Goal: Find specific page/section

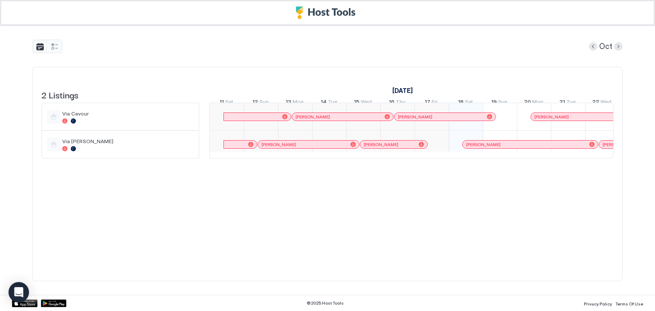
scroll to position [0, 239]
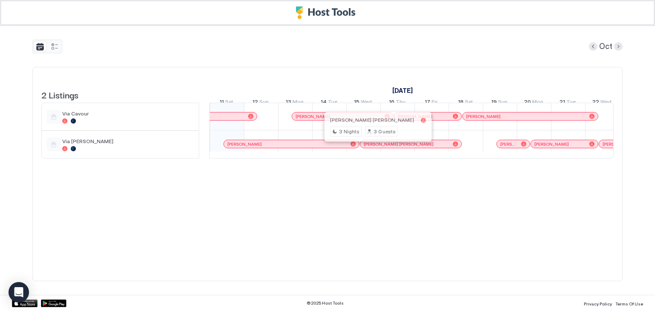
click at [369, 148] on div at bounding box center [369, 144] width 7 height 7
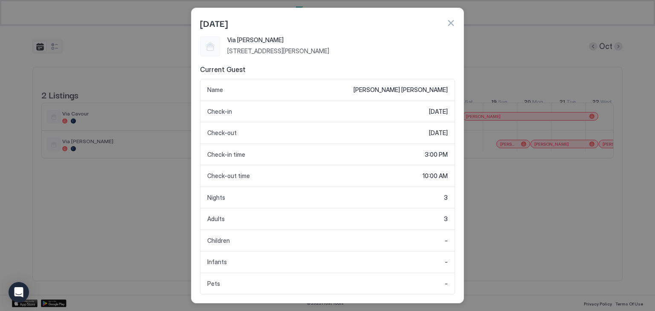
click at [452, 21] on button "button" at bounding box center [451, 23] width 9 height 9
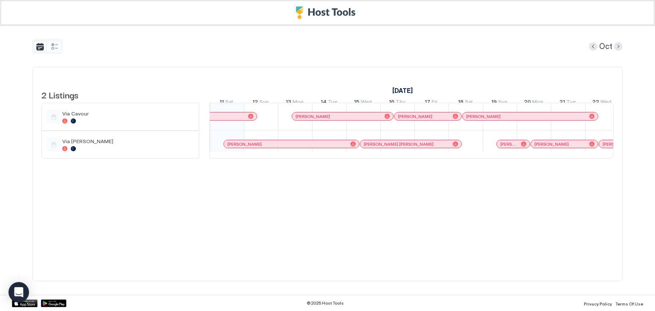
click at [353, 147] on div at bounding box center [353, 144] width 5 height 5
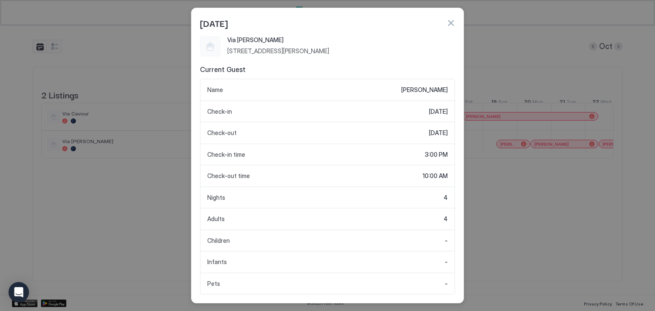
click at [456, 23] on div "[DATE]" at bounding box center [328, 22] width 272 height 28
click at [450, 23] on button "button" at bounding box center [451, 23] width 9 height 9
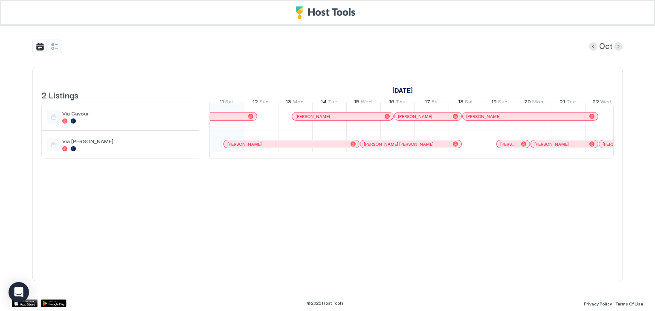
click at [398, 147] on div at bounding box center [398, 144] width 7 height 7
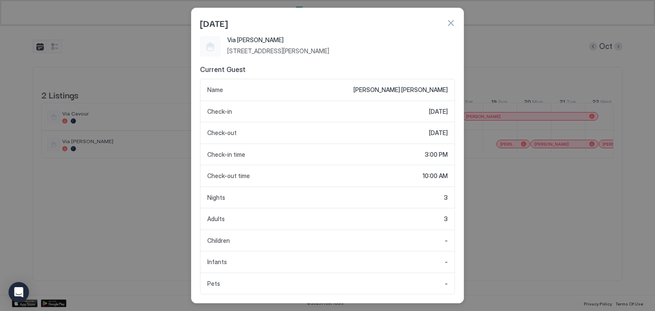
click at [453, 24] on button "button" at bounding box center [451, 23] width 9 height 9
click at [452, 26] on button "button" at bounding box center [451, 23] width 9 height 9
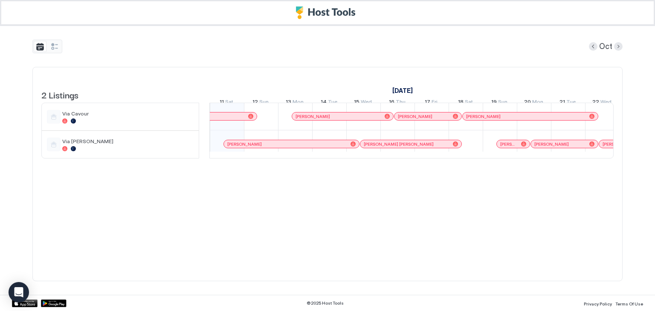
click at [392, 119] on div "[PERSON_NAME]" at bounding box center [342, 117] width 101 height 6
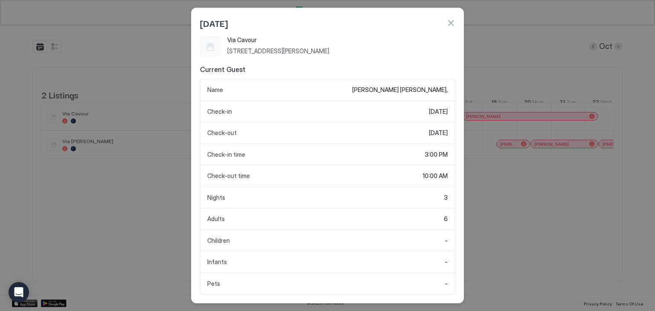
click at [450, 22] on button "button" at bounding box center [451, 23] width 9 height 9
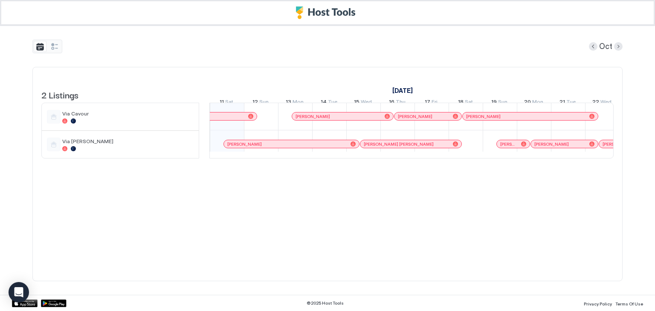
click at [404, 120] on div at bounding box center [404, 116] width 7 height 7
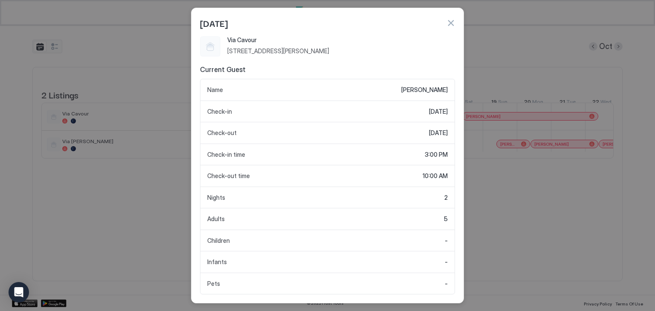
click at [450, 19] on button "button" at bounding box center [451, 23] width 9 height 9
